Goal: Check status: Check status

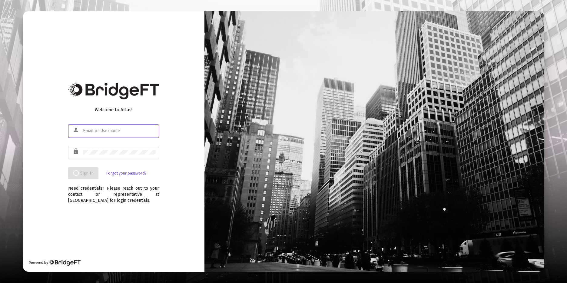
type input "[PERSON_NAME][EMAIL_ADDRESS][DOMAIN_NAME]"
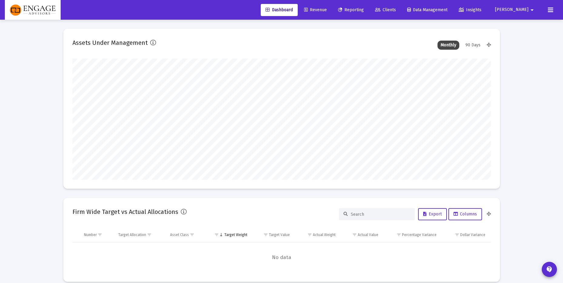
scroll to position [121, 225]
type input "[PERSON_NAME][EMAIL_ADDRESS][DOMAIN_NAME]"
type input "[DATE]"
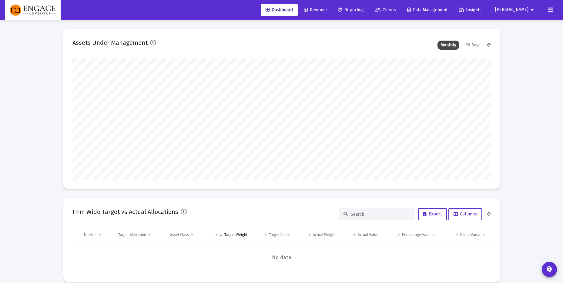
scroll to position [121, 195]
